Goal: Task Accomplishment & Management: Use online tool/utility

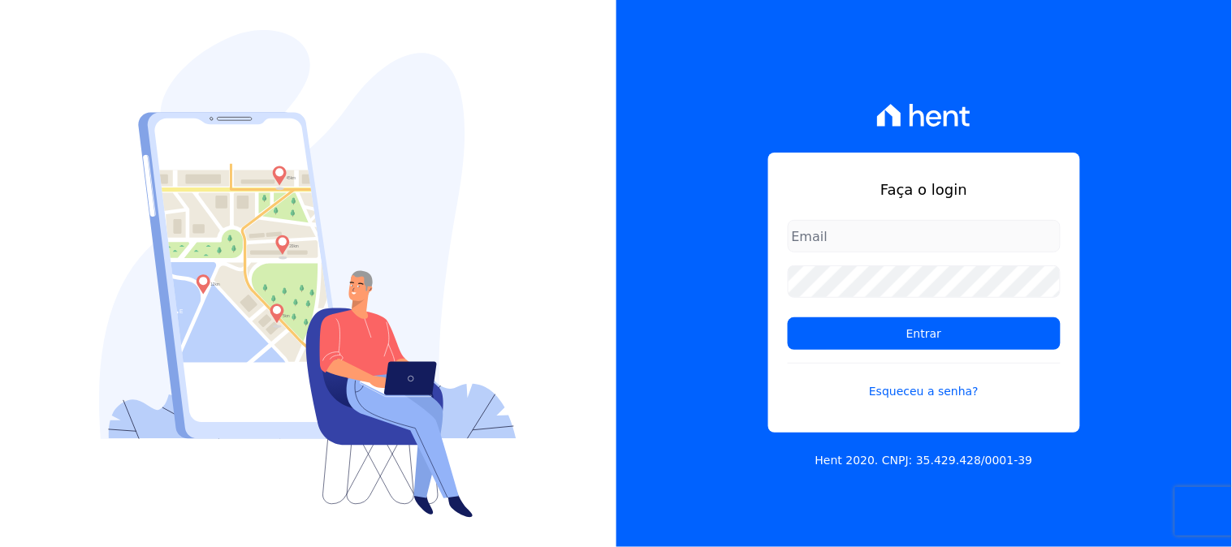
click at [875, 237] on input "email" at bounding box center [924, 236] width 273 height 32
type input "[EMAIL_ADDRESS][DOMAIN_NAME]"
click at [788, 317] on input "Entrar" at bounding box center [924, 333] width 273 height 32
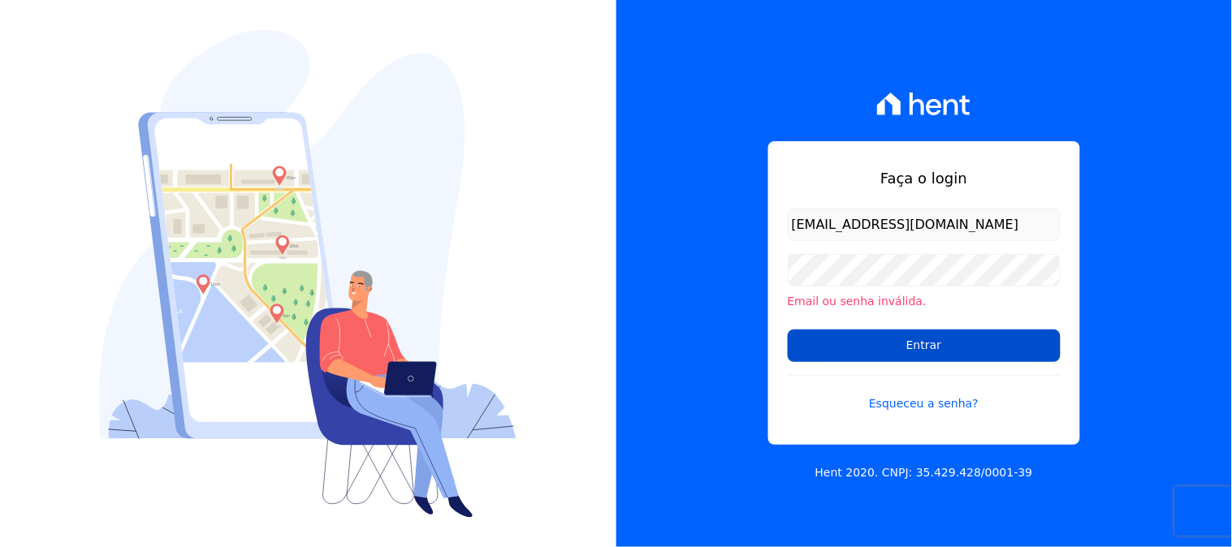
click at [867, 335] on input "Entrar" at bounding box center [924, 346] width 273 height 32
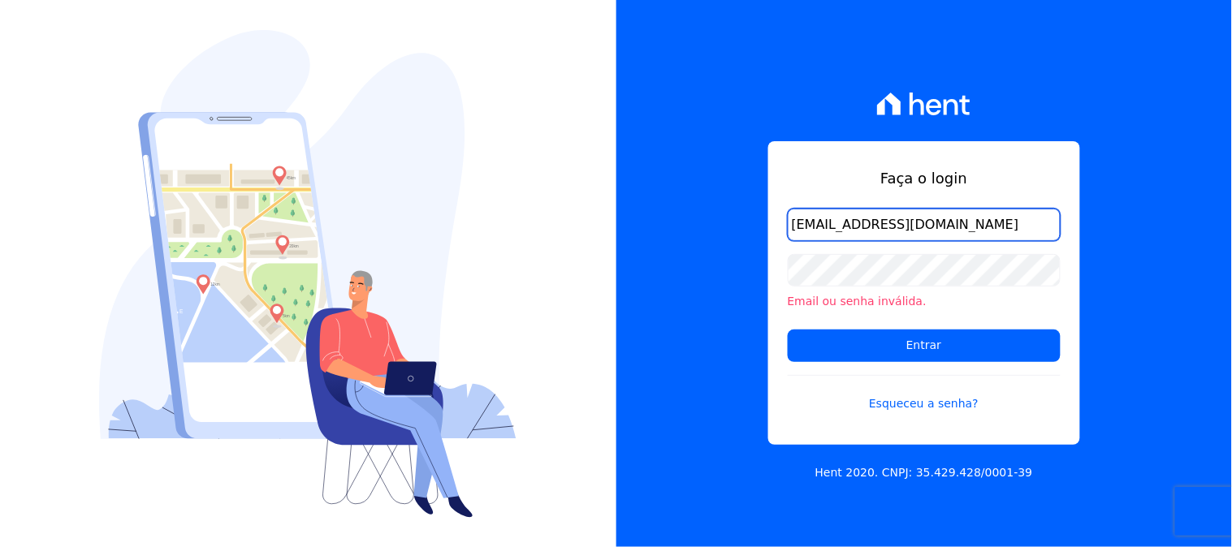
drag, startPoint x: 865, startPoint y: 226, endPoint x: 840, endPoint y: 221, distance: 25.6
click at [840, 221] on input "[EMAIL_ADDRESS][DOMAIN_NAME]" at bounding box center [924, 225] width 273 height 32
type input "contasareceber@ka.com.br"
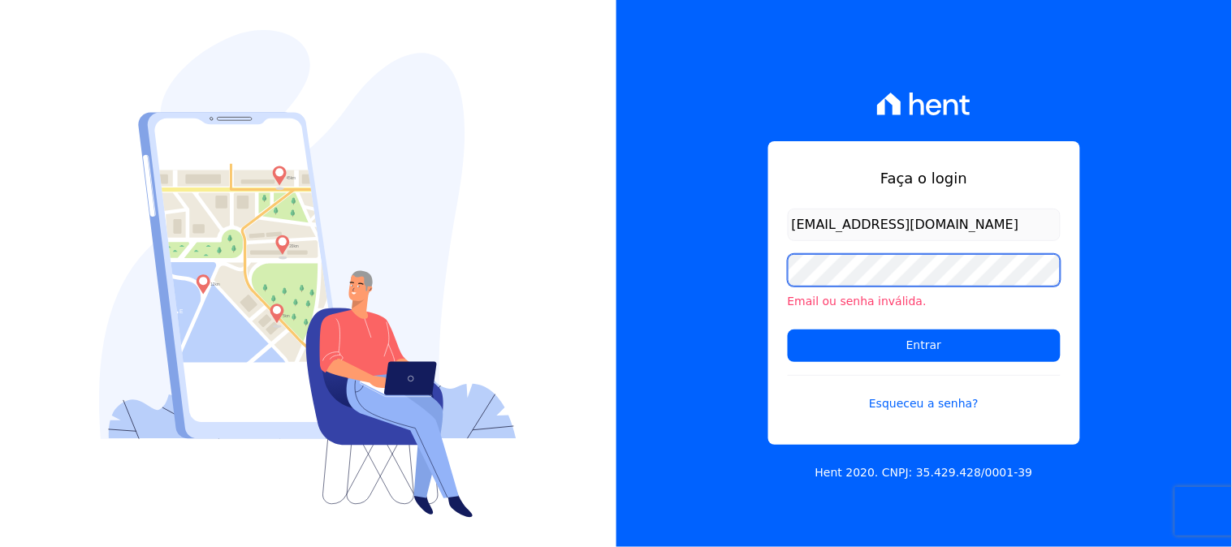
click at [788, 330] on input "Entrar" at bounding box center [924, 346] width 273 height 32
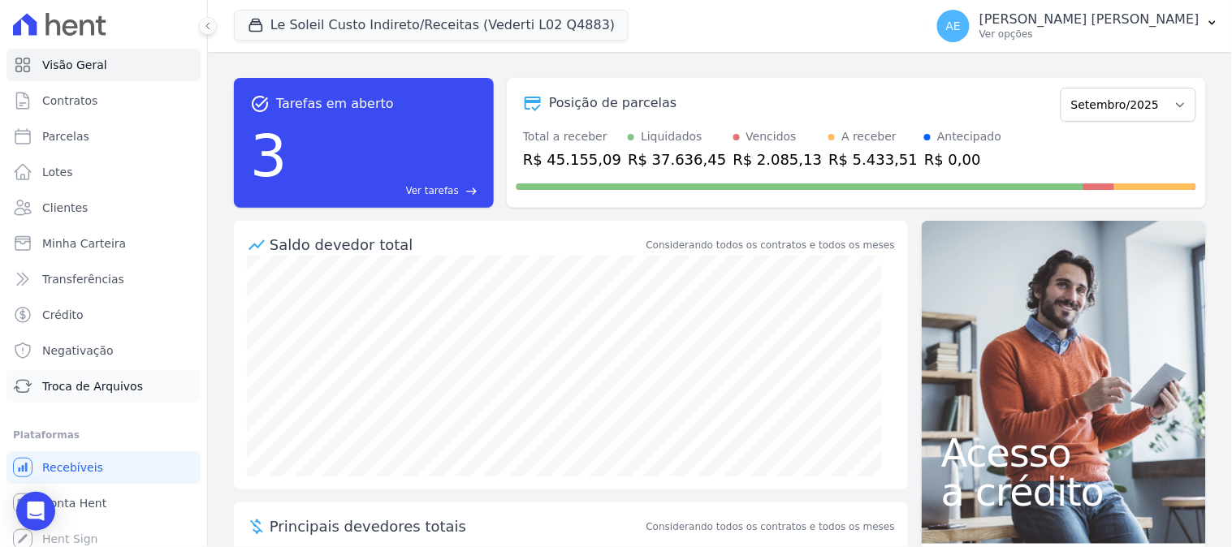
click at [131, 384] on span "Troca de Arquivos" at bounding box center [92, 386] width 101 height 16
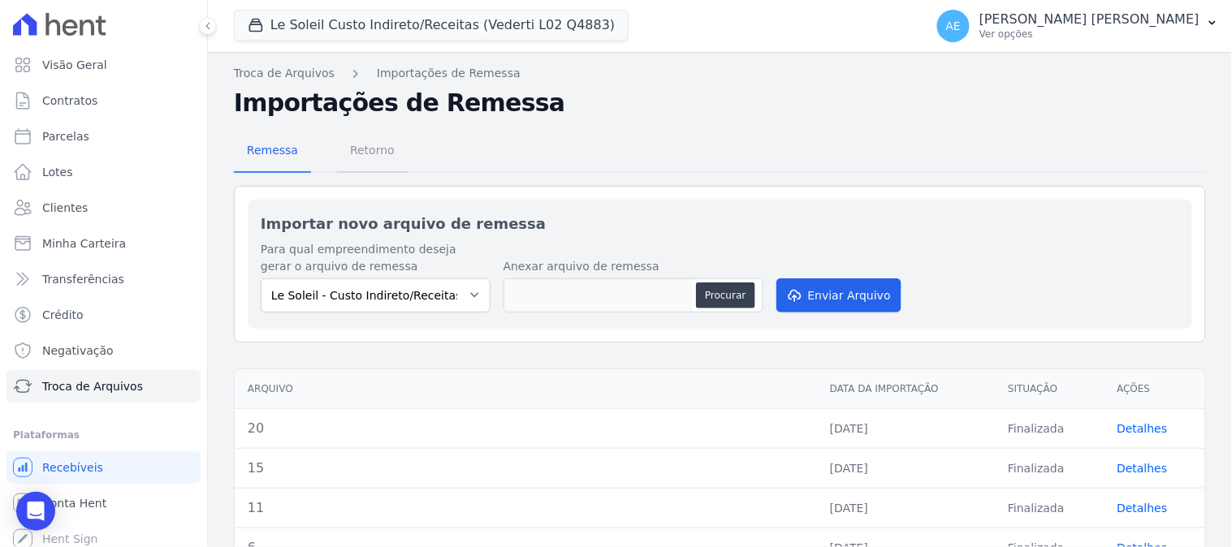
click at [377, 150] on span "Retorno" at bounding box center [372, 150] width 64 height 32
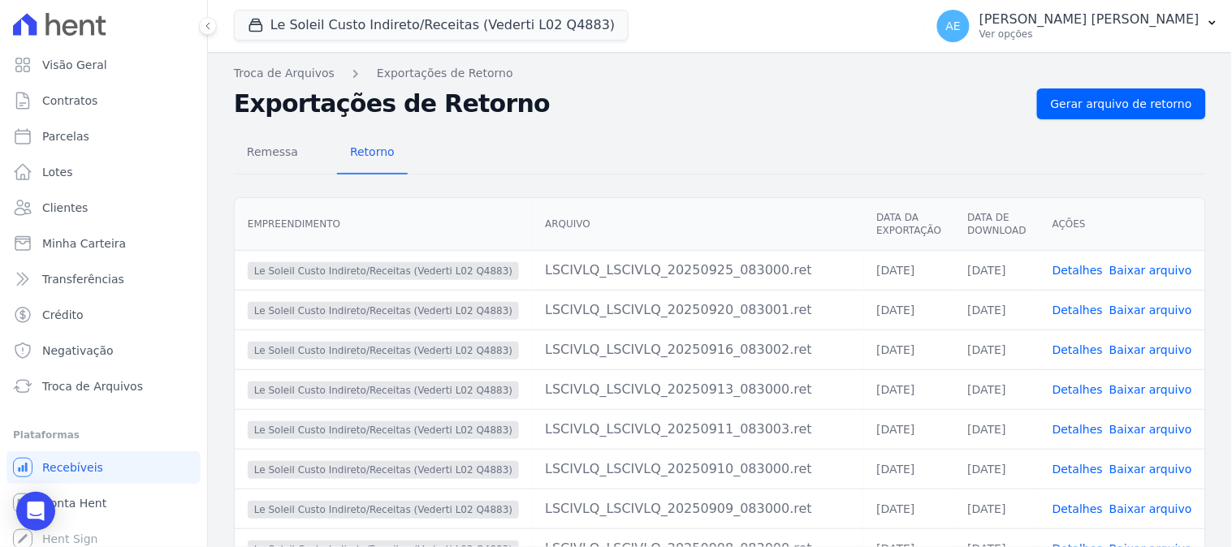
click at [322, 41] on span "Le Soleil Custo Indireto/Receitas (Vederti L02 Q4883)" at bounding box center [431, 26] width 395 height 32
click at [326, 28] on button "Le Soleil Custo Indireto/Receitas (Vederti L02 Q4883)" at bounding box center [431, 25] width 395 height 31
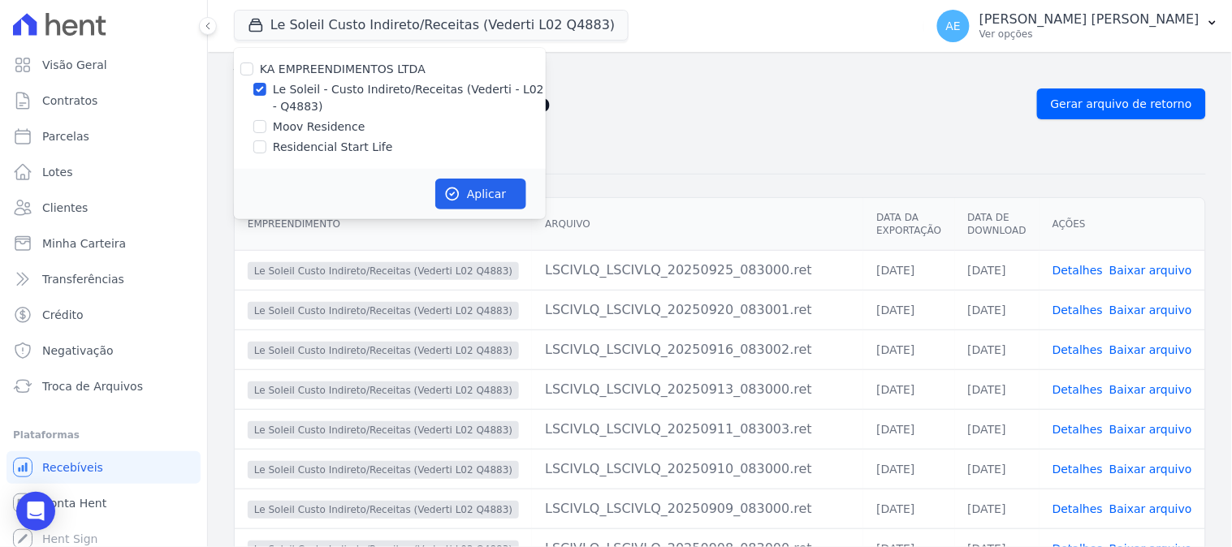
click at [317, 124] on label "Moov Residence" at bounding box center [319, 127] width 93 height 17
click at [266, 124] on input "Moov Residence" at bounding box center [259, 126] width 13 height 13
checkbox input "true"
click at [310, 101] on label "Le Soleil - Custo Indireto/Receitas (Vederti - L02 - Q4883)" at bounding box center [409, 98] width 273 height 34
click at [266, 96] on input "Le Soleil - Custo Indireto/Receitas (Vederti - L02 - Q4883)" at bounding box center [259, 89] width 13 height 13
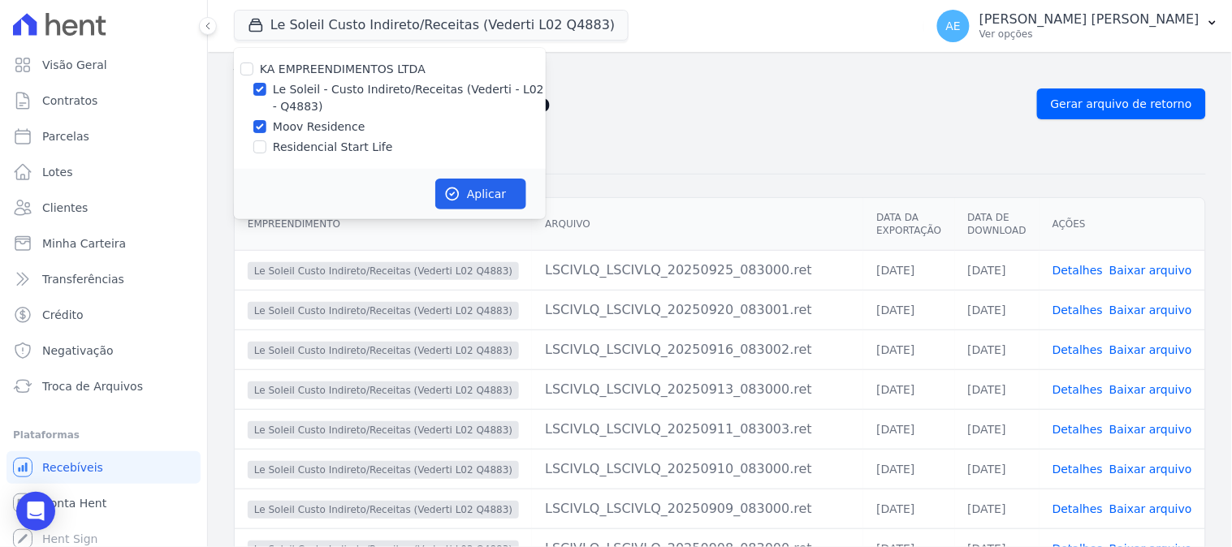
checkbox input "false"
click at [507, 198] on button "Aplicar" at bounding box center [480, 194] width 91 height 31
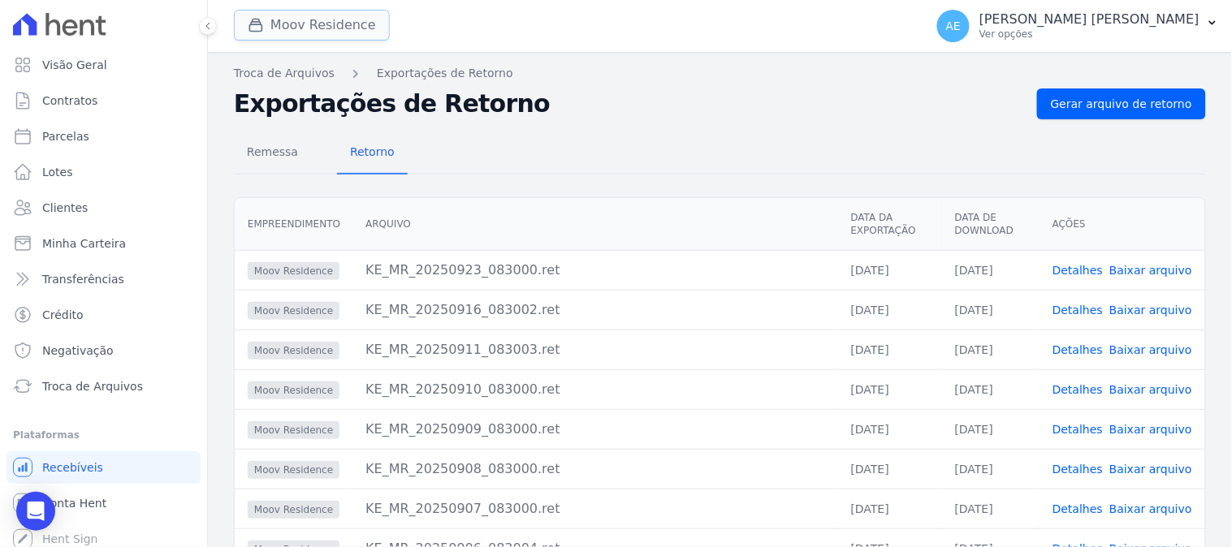
click at [349, 34] on button "Moov Residence" at bounding box center [312, 25] width 156 height 31
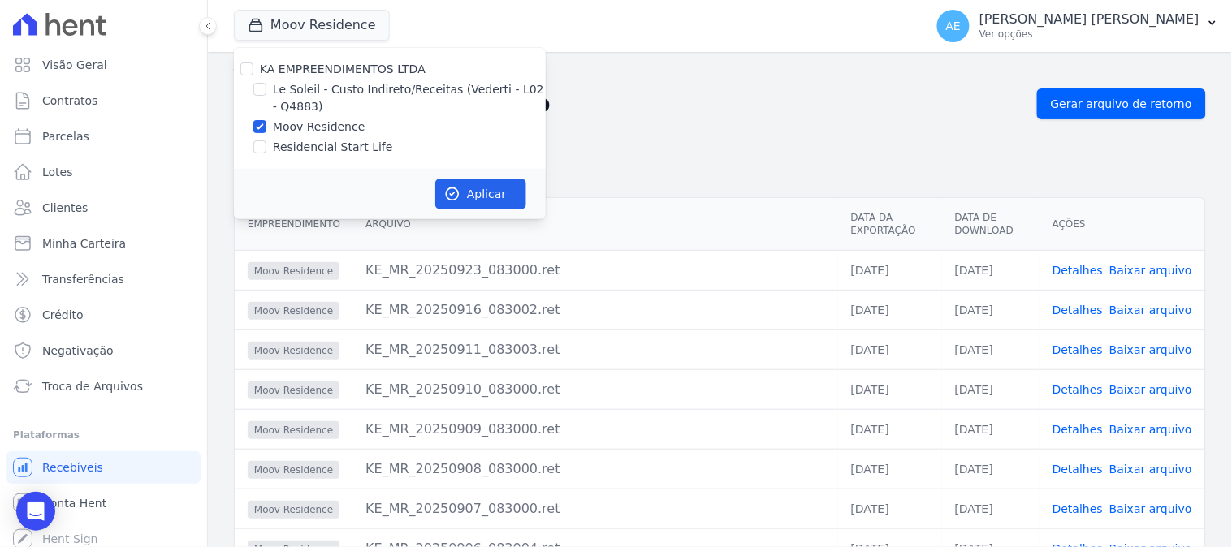
click at [285, 152] on label "Residencial Start Life" at bounding box center [333, 147] width 120 height 17
click at [266, 152] on input "Residencial Start Life" at bounding box center [259, 146] width 13 height 13
checkbox input "true"
click at [282, 126] on label "Moov Residence" at bounding box center [319, 127] width 93 height 17
click at [266, 126] on input "Moov Residence" at bounding box center [259, 126] width 13 height 13
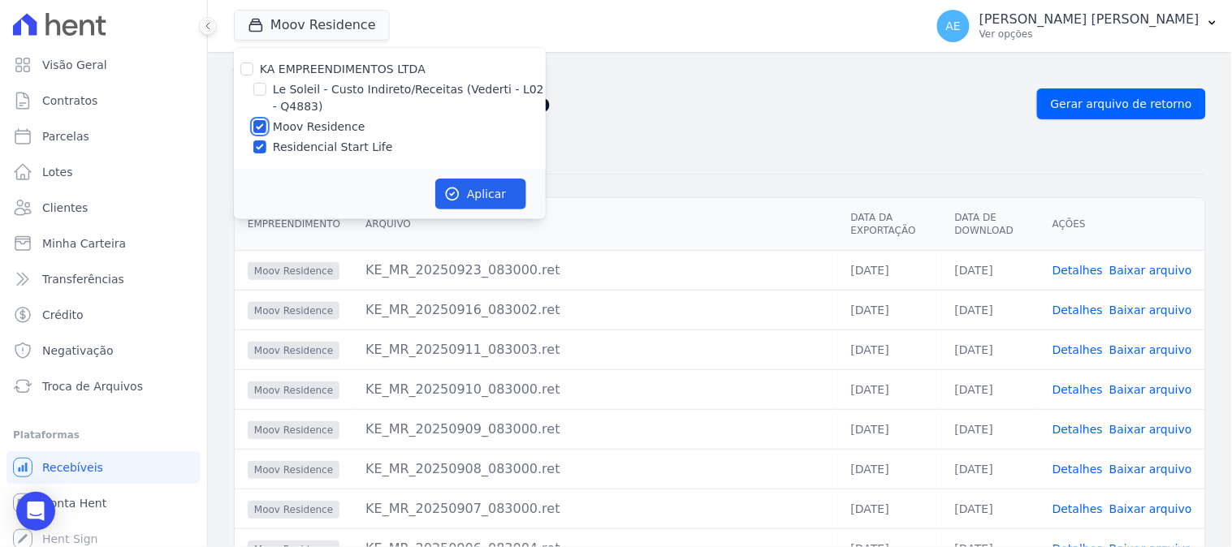
checkbox input "false"
click at [499, 203] on button "Aplicar" at bounding box center [480, 194] width 91 height 31
